Goal: Task Accomplishment & Management: Manage account settings

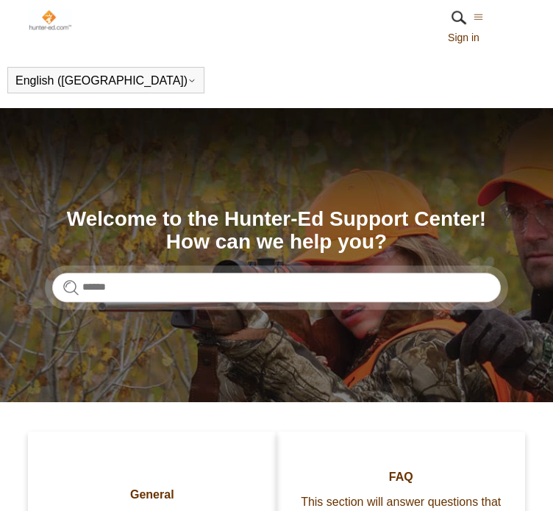
click at [49, 18] on img at bounding box center [50, 20] width 45 height 22
click at [459, 27] on img at bounding box center [459, 18] width 22 height 22
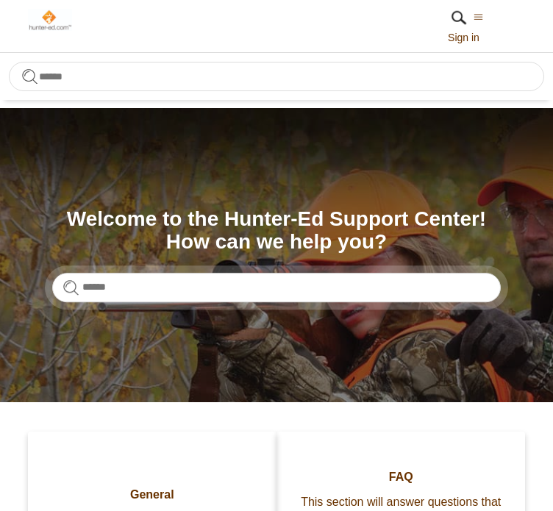
click at [462, 36] on link "Sign in" at bounding box center [471, 37] width 46 height 15
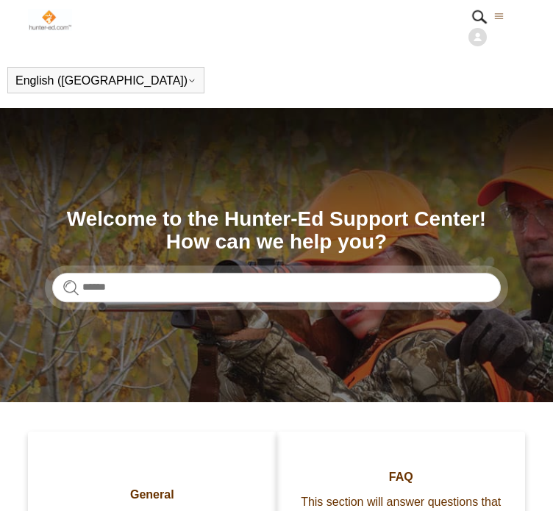
click at [481, 40] on img at bounding box center [477, 37] width 18 height 18
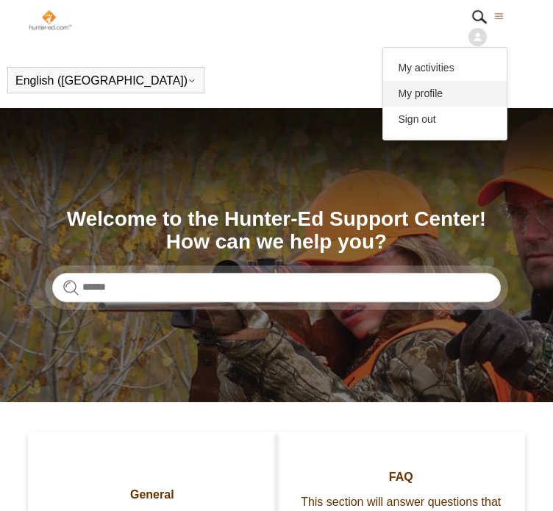
click at [447, 85] on link "My profile" at bounding box center [444, 94] width 123 height 26
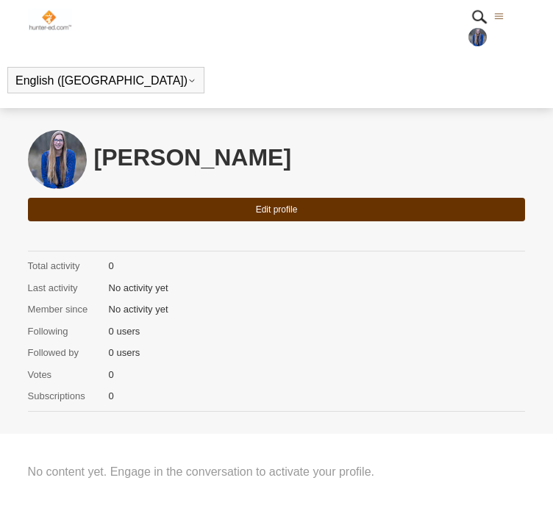
click at [481, 41] on img at bounding box center [477, 37] width 18 height 18
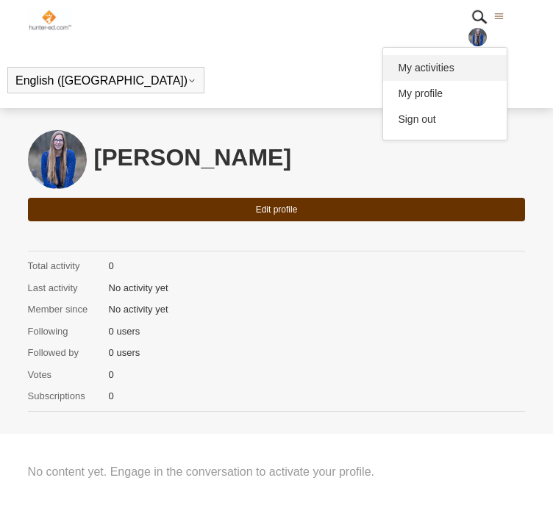
click at [452, 71] on link "My activities" at bounding box center [444, 68] width 123 height 26
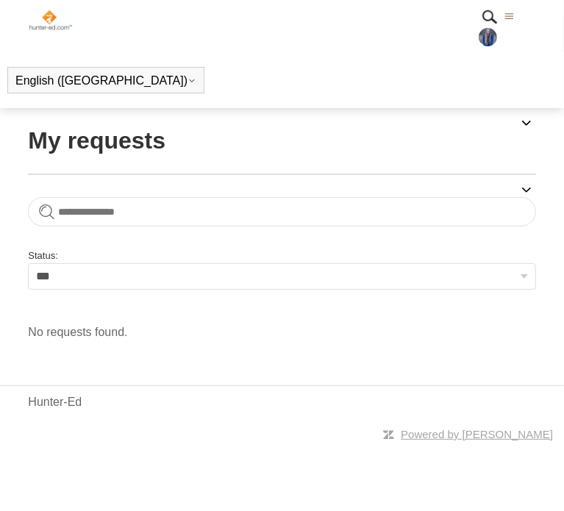
click at [44, 22] on img at bounding box center [50, 20] width 45 height 22
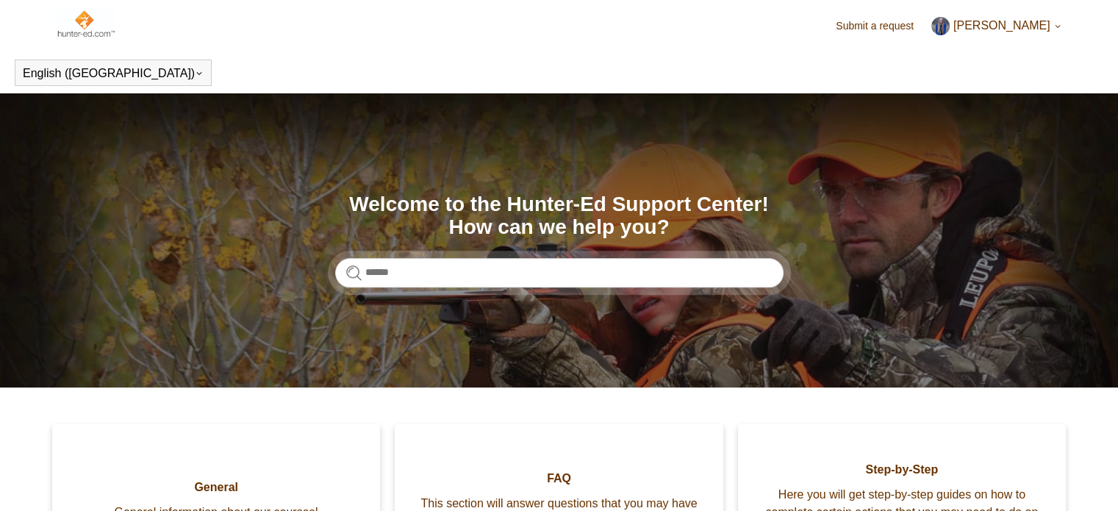
click at [552, 15] on header "Submit a request Brianna Cantrell My activities My profile Sign out" at bounding box center [559, 26] width 1006 height 52
click at [552, 26] on span "Brianna Cantrell" at bounding box center [1001, 25] width 97 height 12
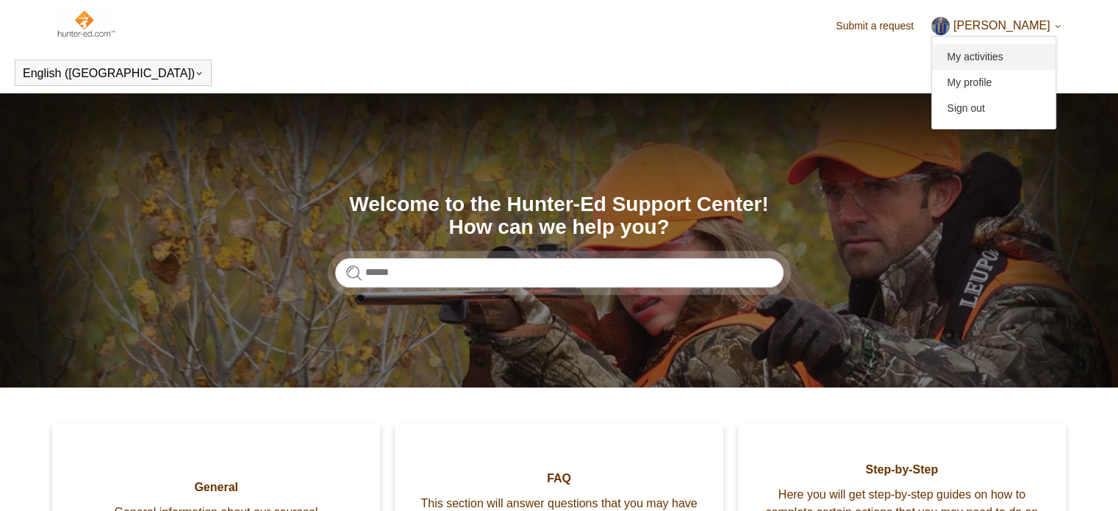
click at [552, 62] on link "My activities" at bounding box center [993, 57] width 123 height 26
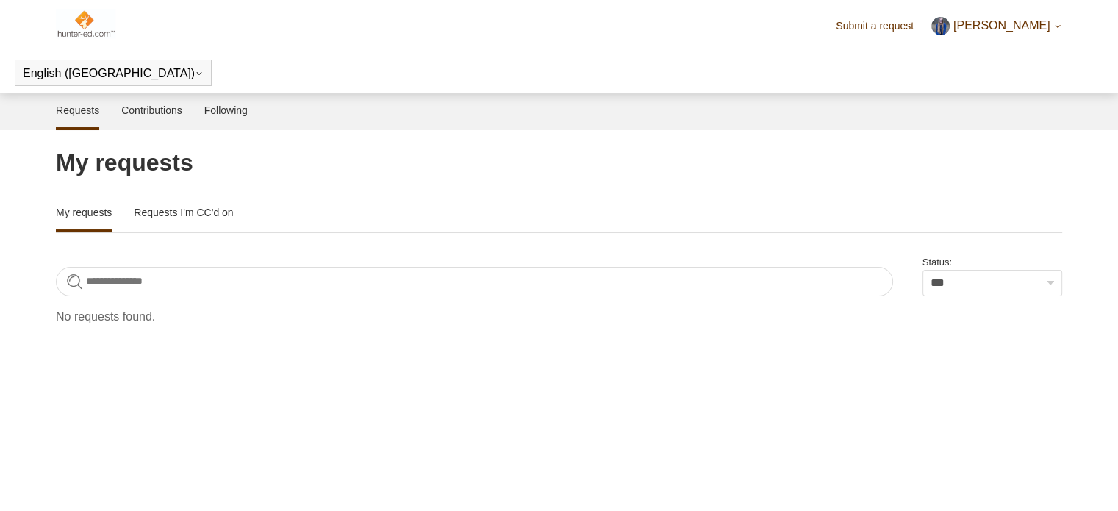
click at [196, 215] on link "Requests I'm CC'd on" at bounding box center [183, 213] width 99 height 34
